Goal: Information Seeking & Learning: Learn about a topic

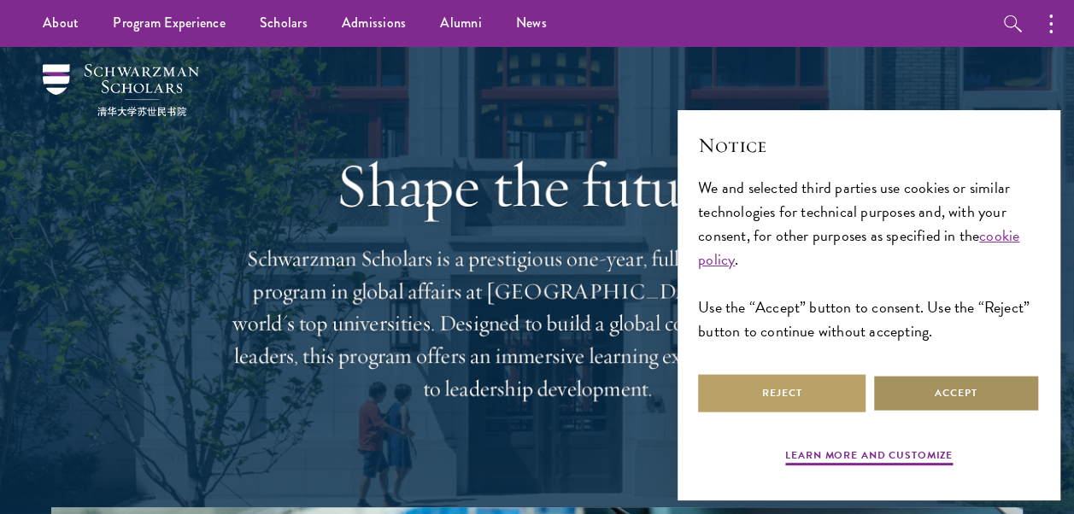
click at [898, 381] on button "Accept" at bounding box center [955, 393] width 167 height 38
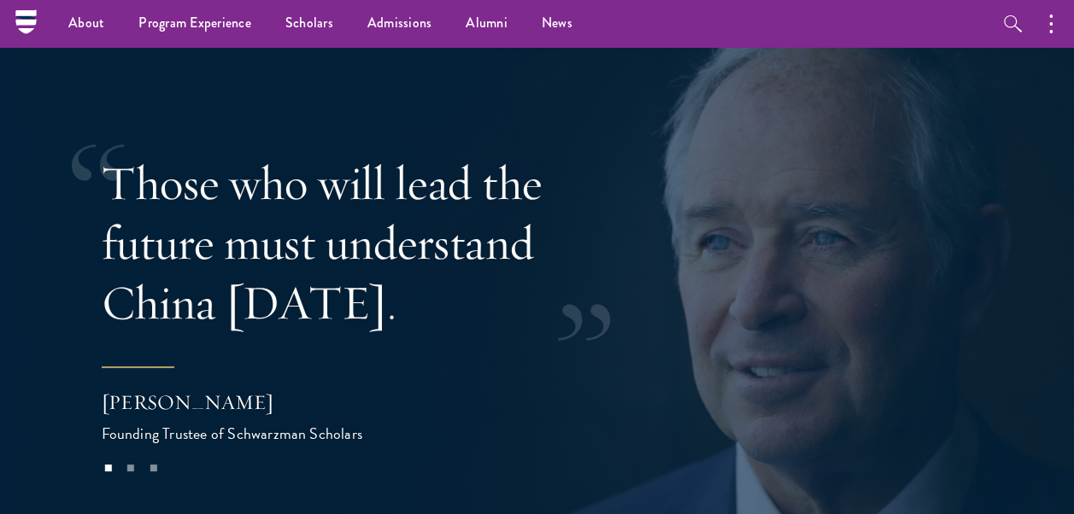
scroll to position [3144, 0]
click at [1045, 253] on button at bounding box center [1028, 277] width 56 height 48
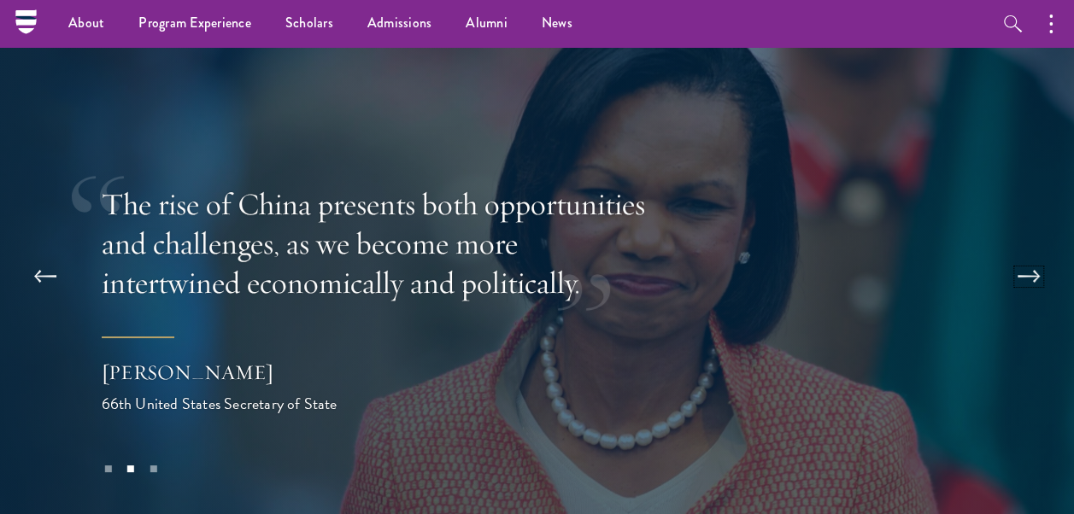
click at [1034, 253] on button at bounding box center [1028, 277] width 56 height 48
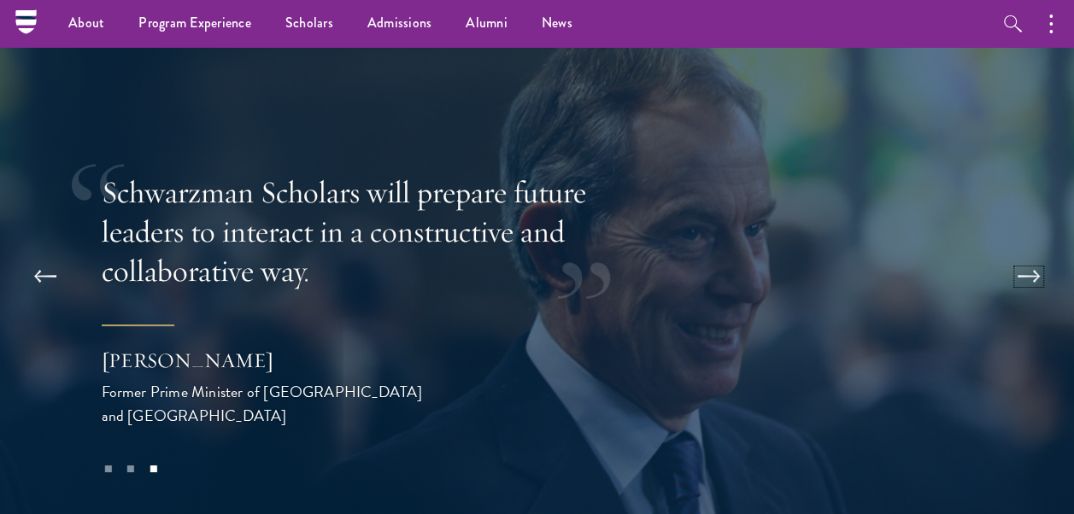
click at [1032, 253] on button at bounding box center [1028, 277] width 56 height 48
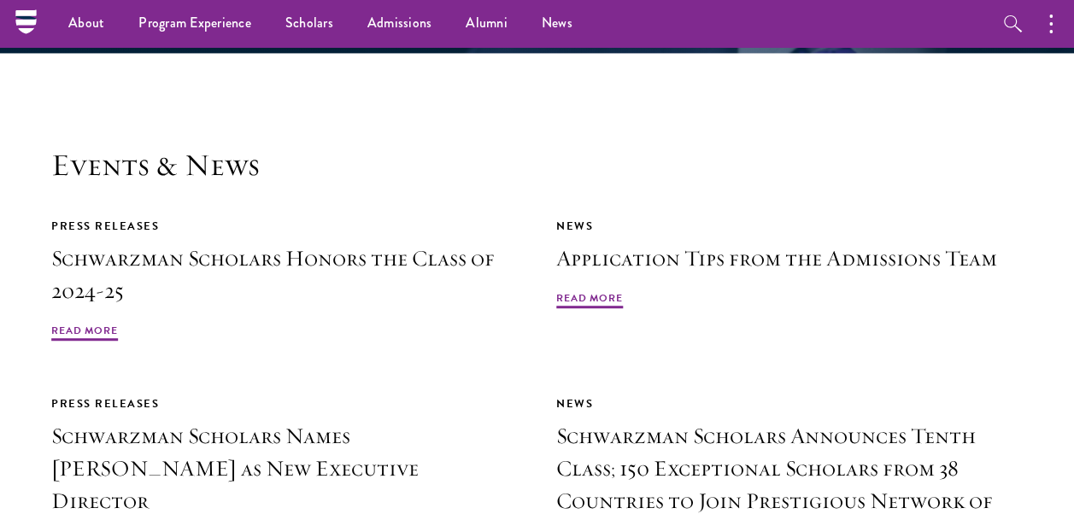
scroll to position [3685, 0]
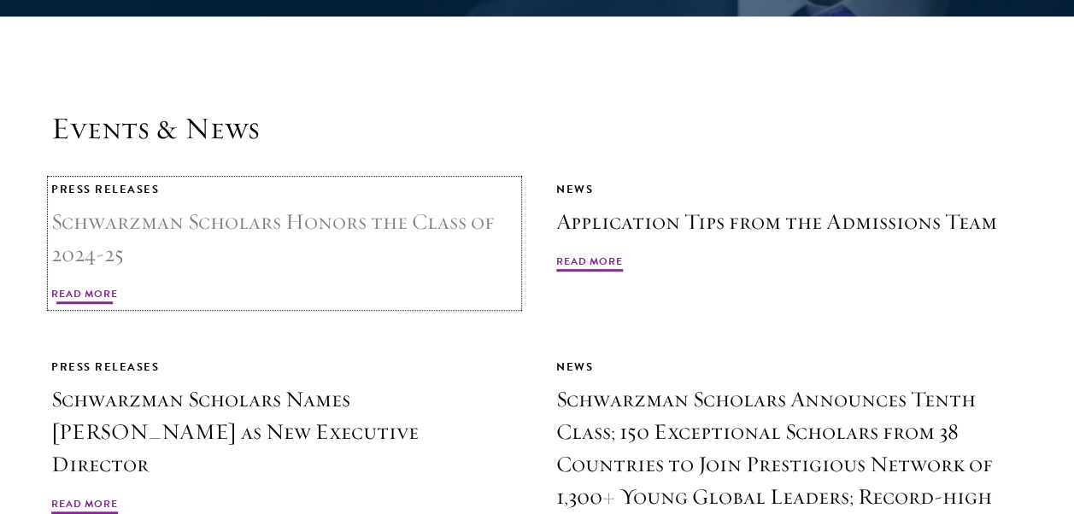
click at [178, 206] on h3 "Schwarzman Scholars Honors the Class of 2024-25" at bounding box center [284, 238] width 466 height 65
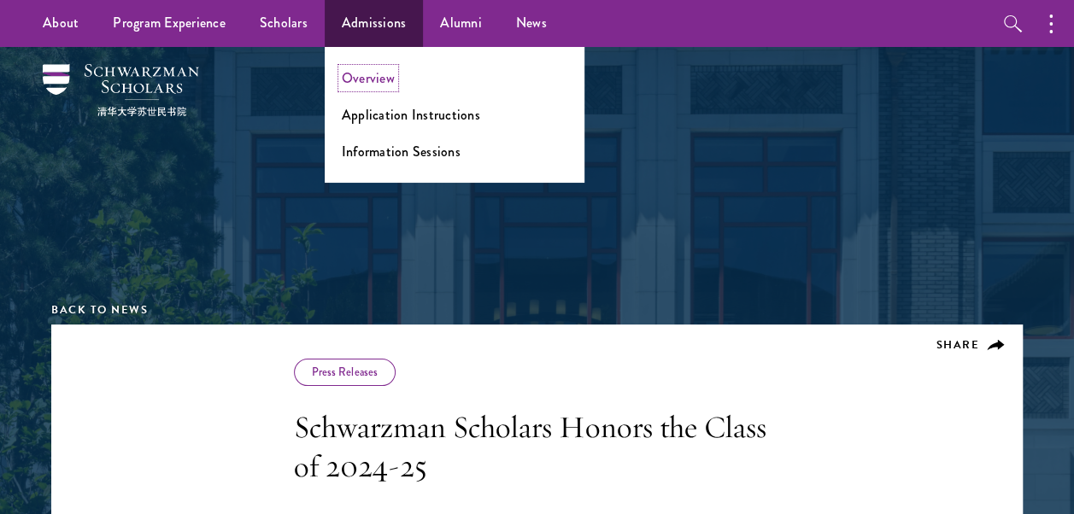
click at [380, 74] on link "Overview" at bounding box center [368, 78] width 53 height 20
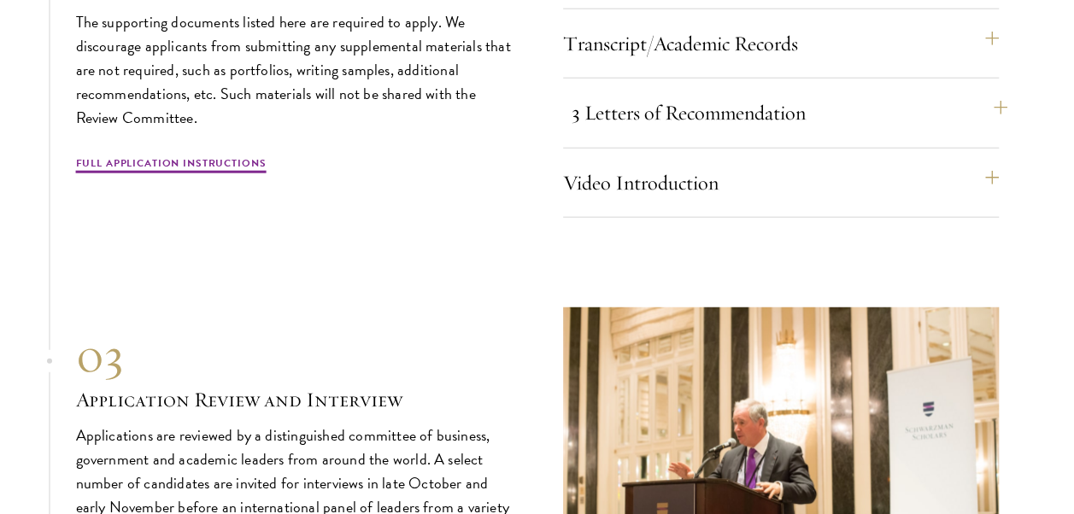
scroll to position [5370, 0]
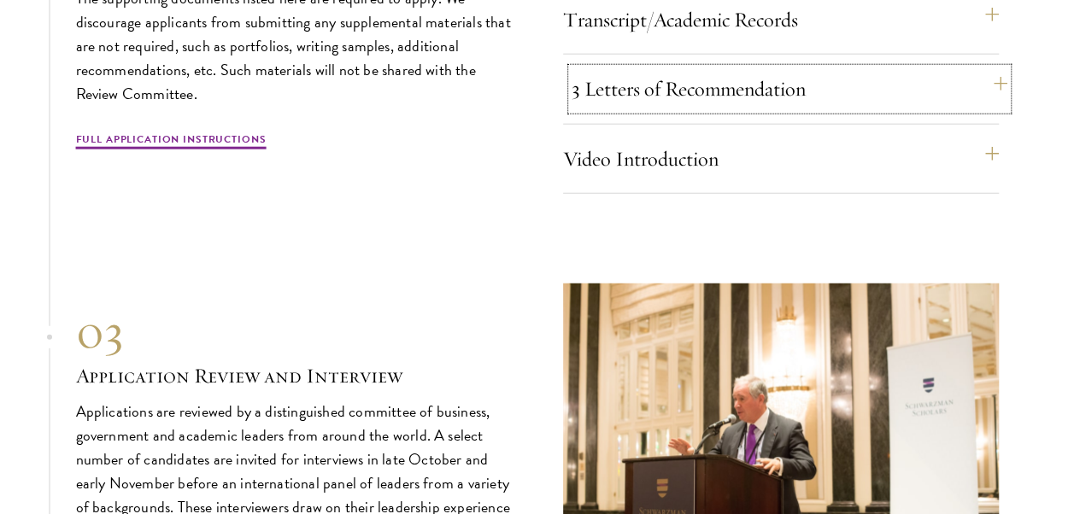
click at [748, 78] on button "3 Letters of Recommendation" at bounding box center [789, 88] width 436 height 41
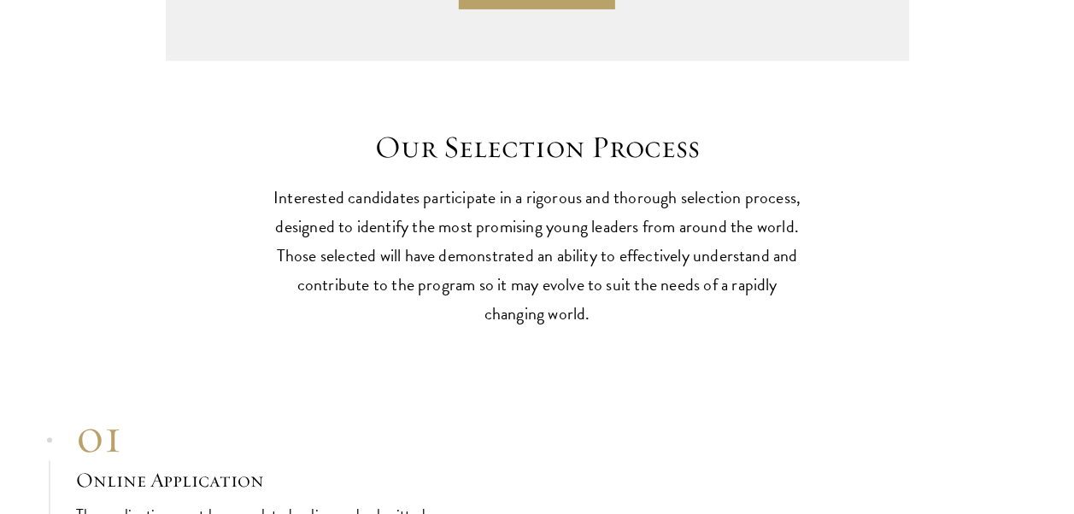
scroll to position [4483, 0]
